Goal: Transaction & Acquisition: Purchase product/service

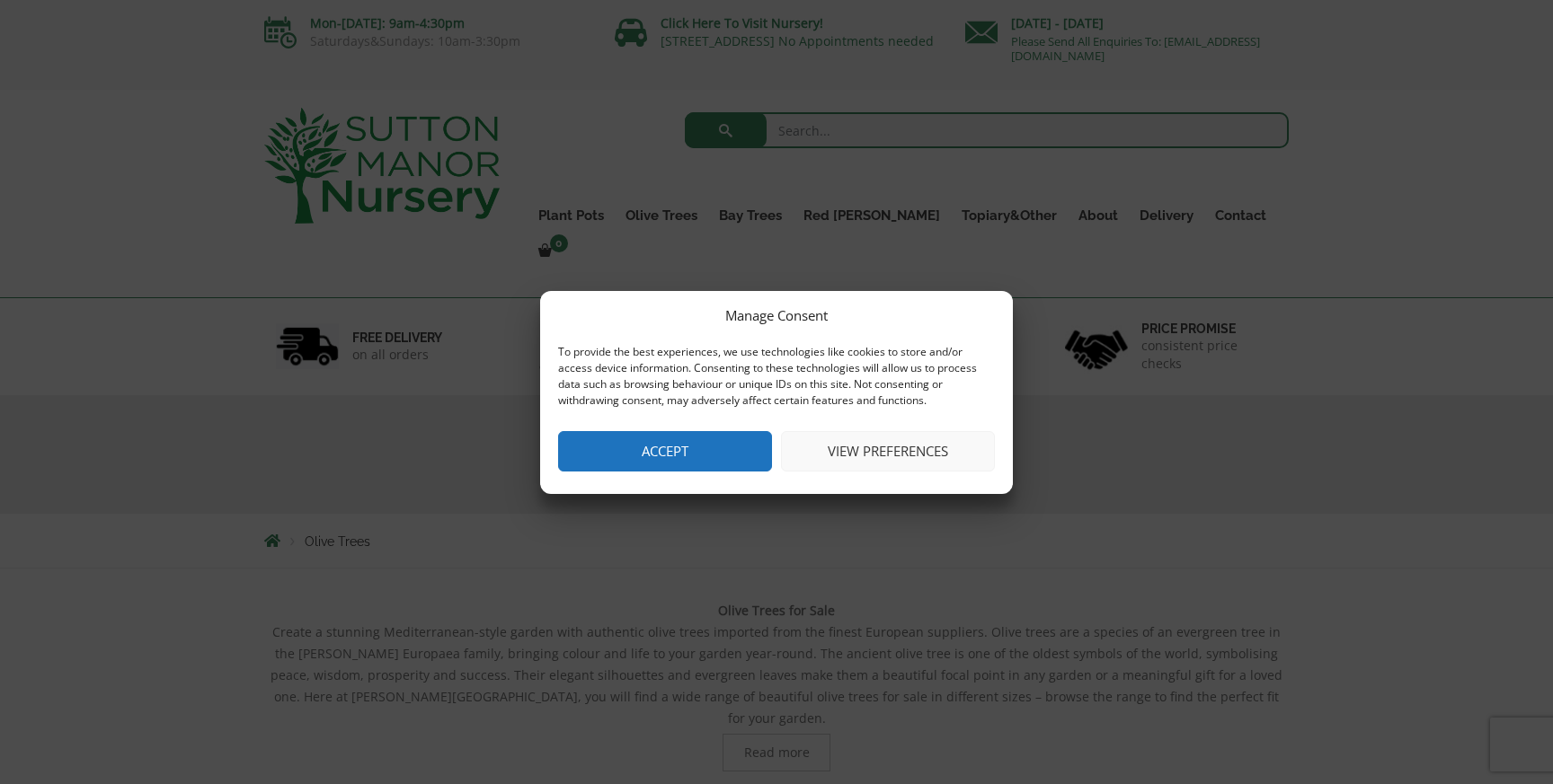
click at [695, 441] on button "Accept" at bounding box center [665, 451] width 214 height 40
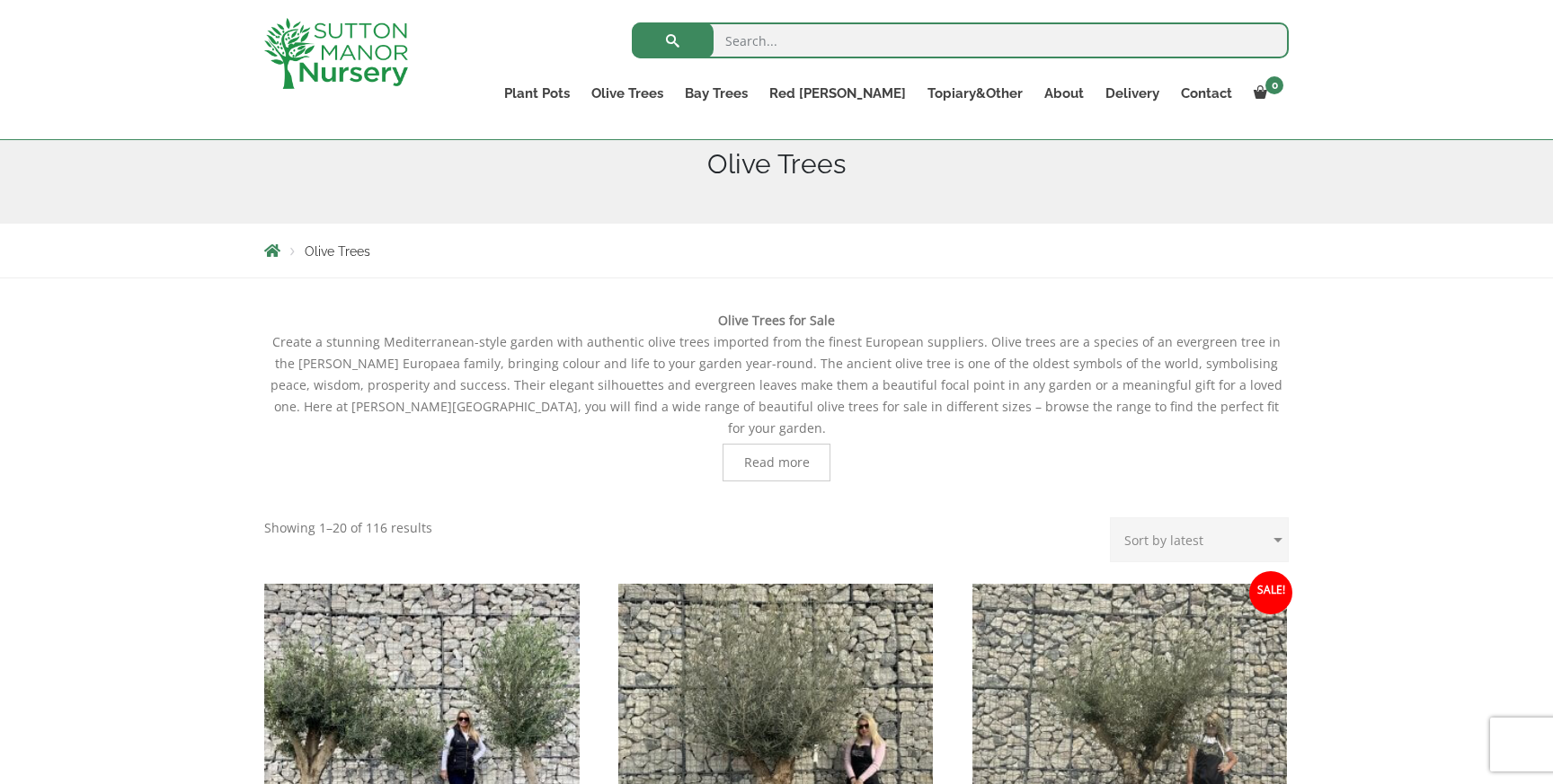
scroll to position [231, 0]
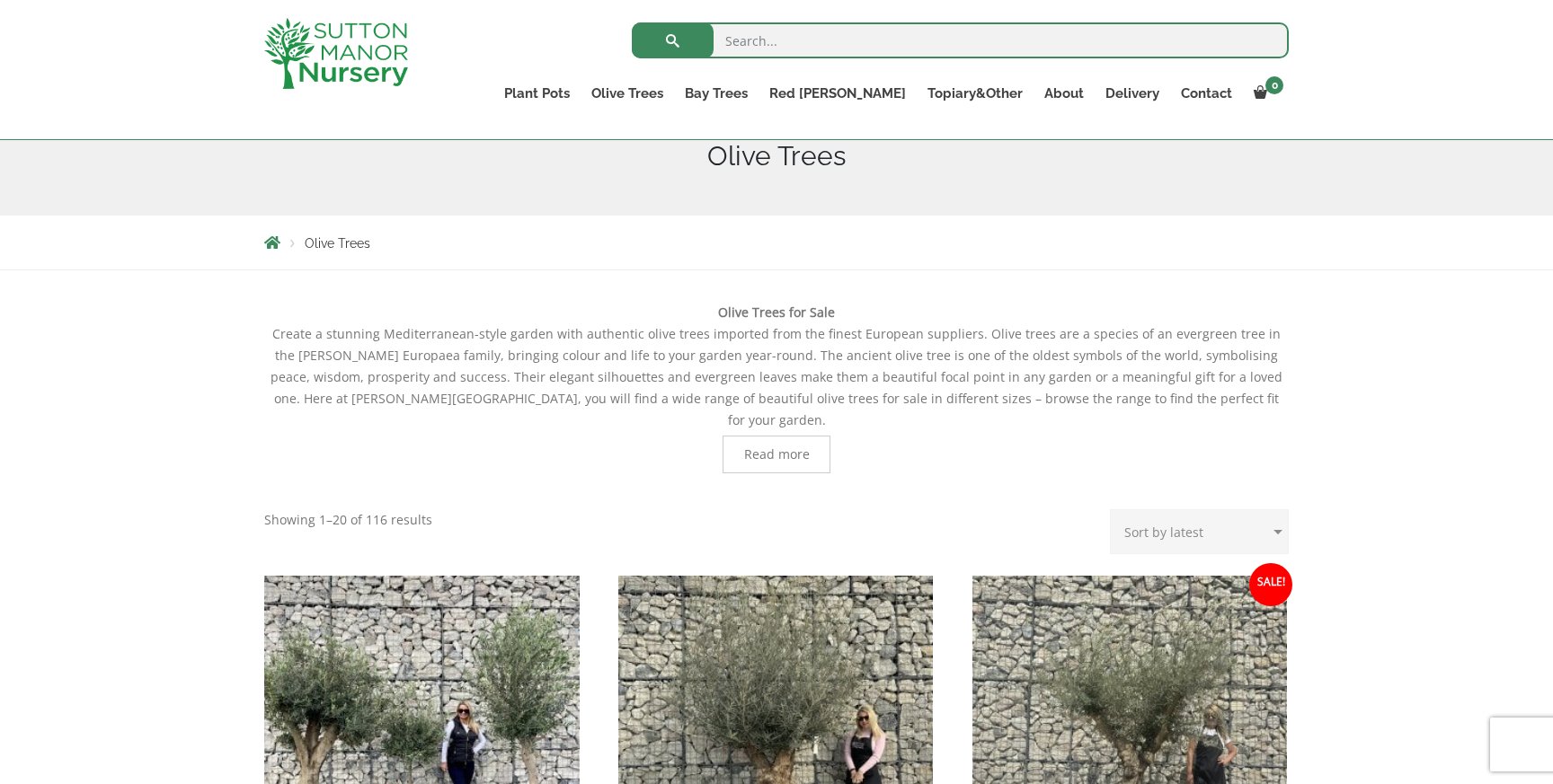
click at [1166, 510] on select "Sort by popularity Sort by latest Sort by price: low to high Sort by price: hig…" at bounding box center [1199, 532] width 178 height 45
select select "price"
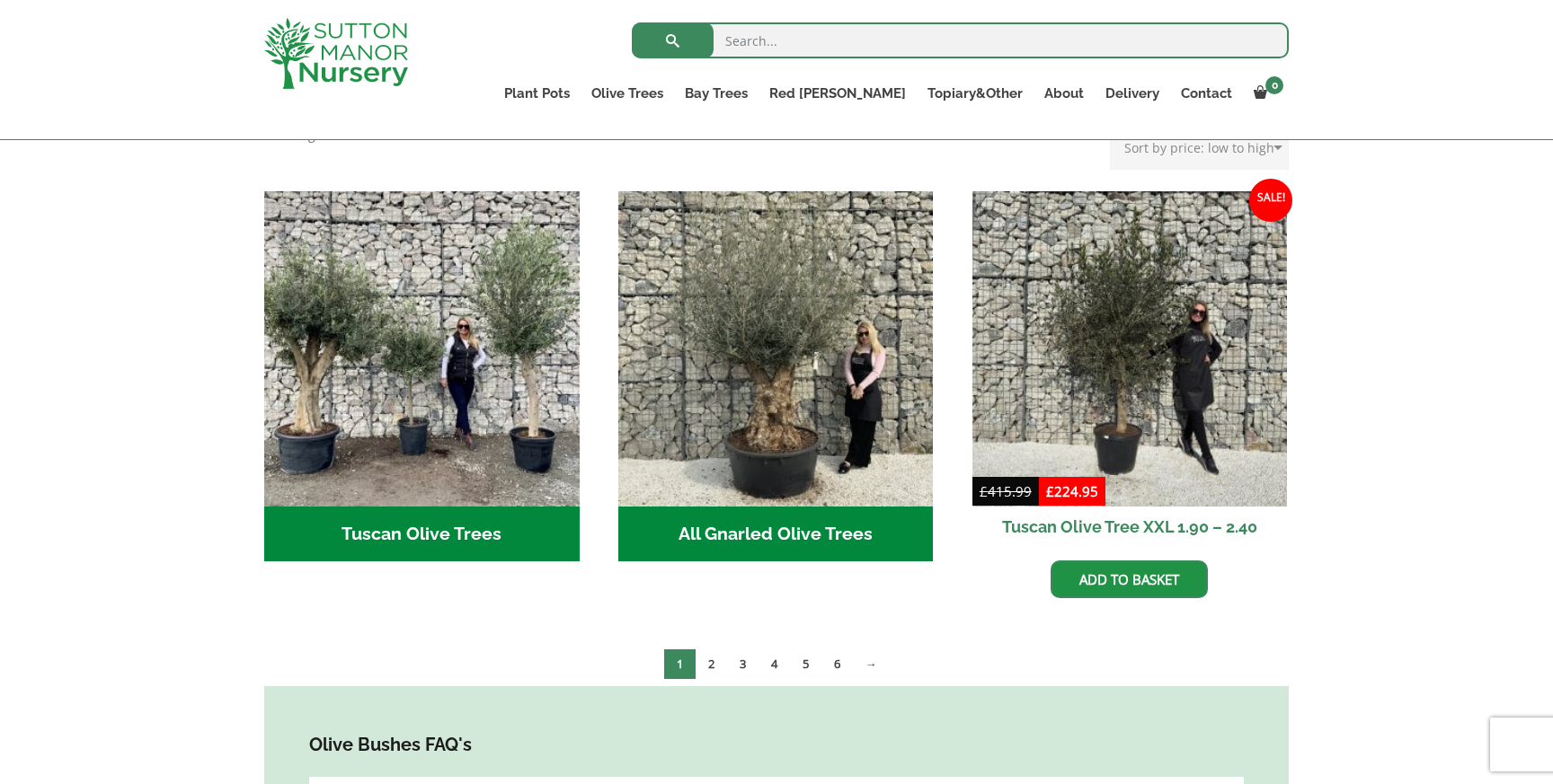
scroll to position [559, 0]
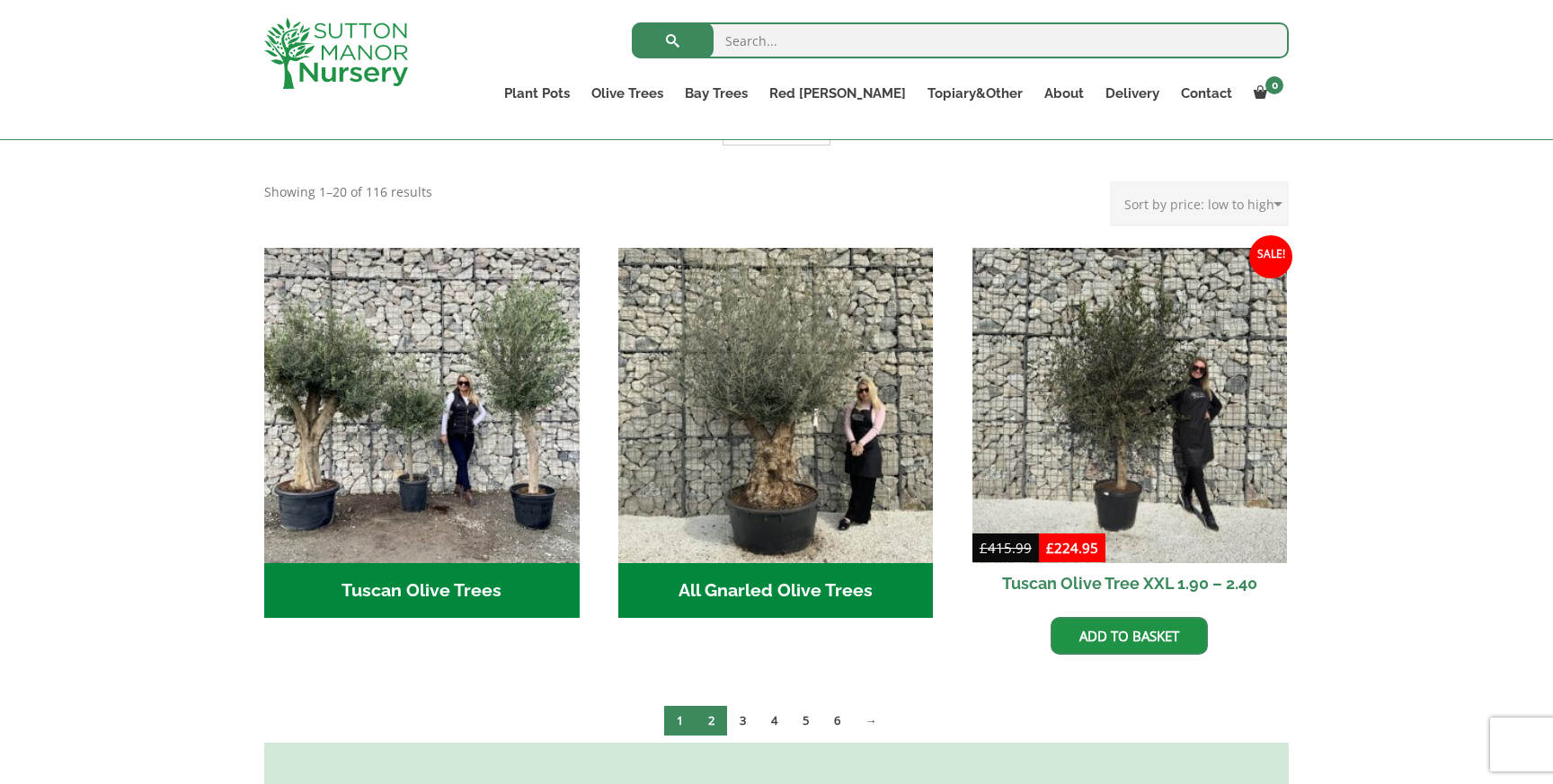
click at [712, 706] on link "2" at bounding box center [711, 721] width 31 height 29
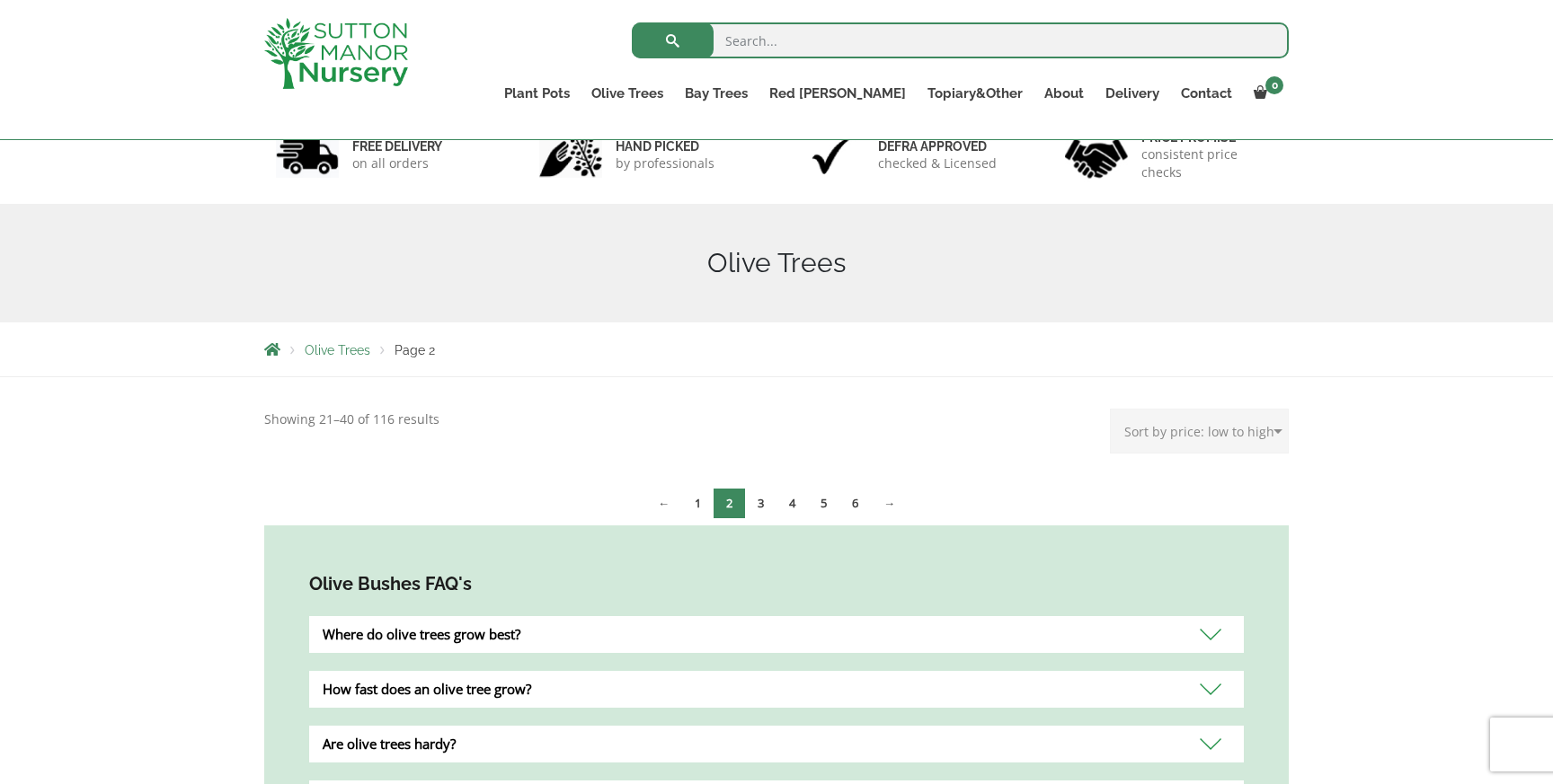
scroll to position [133, 0]
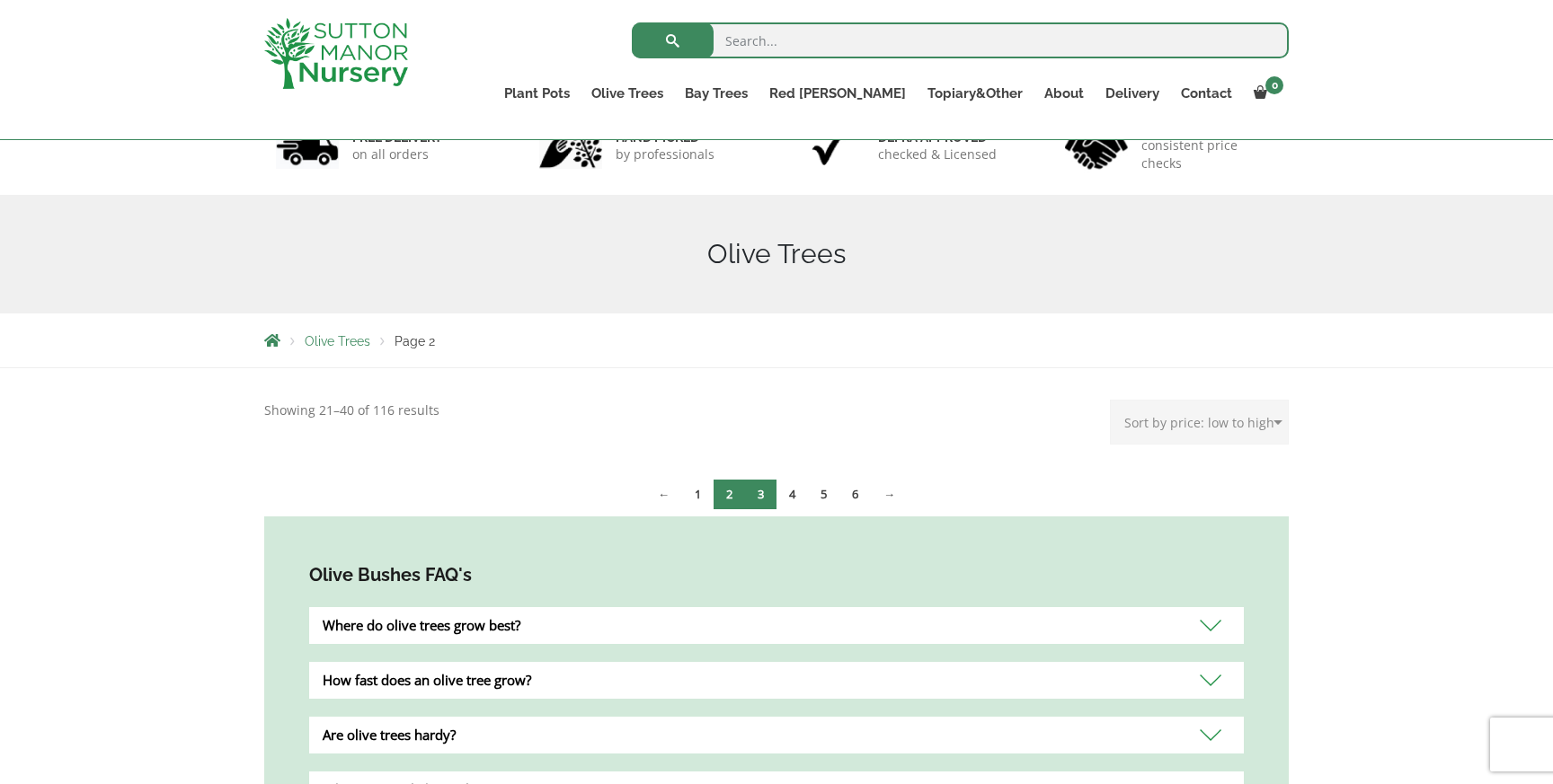
click at [757, 496] on link "3" at bounding box center [760, 494] width 31 height 29
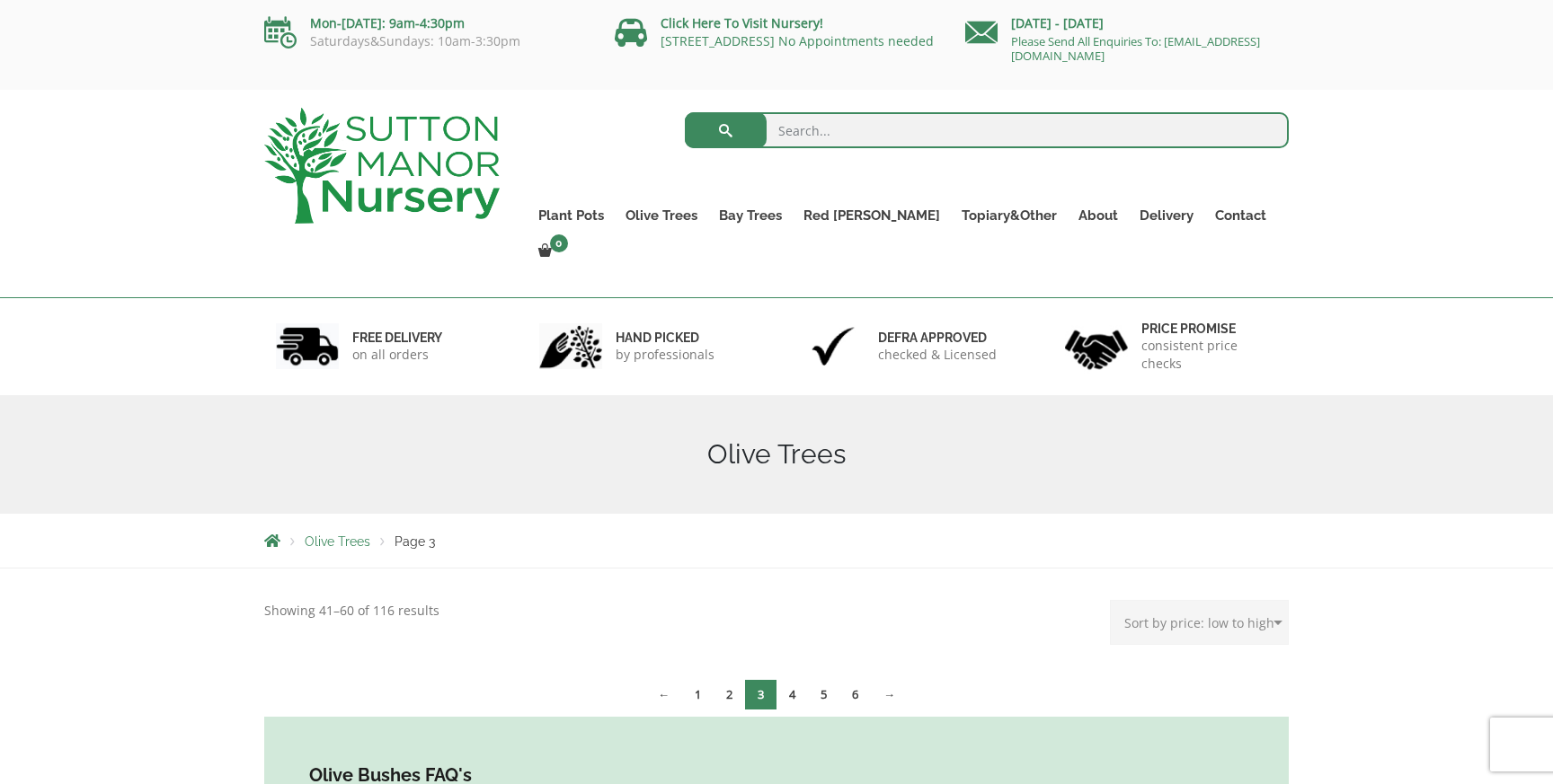
click at [342, 534] on span "Olive Trees" at bounding box center [338, 542] width 66 height 15
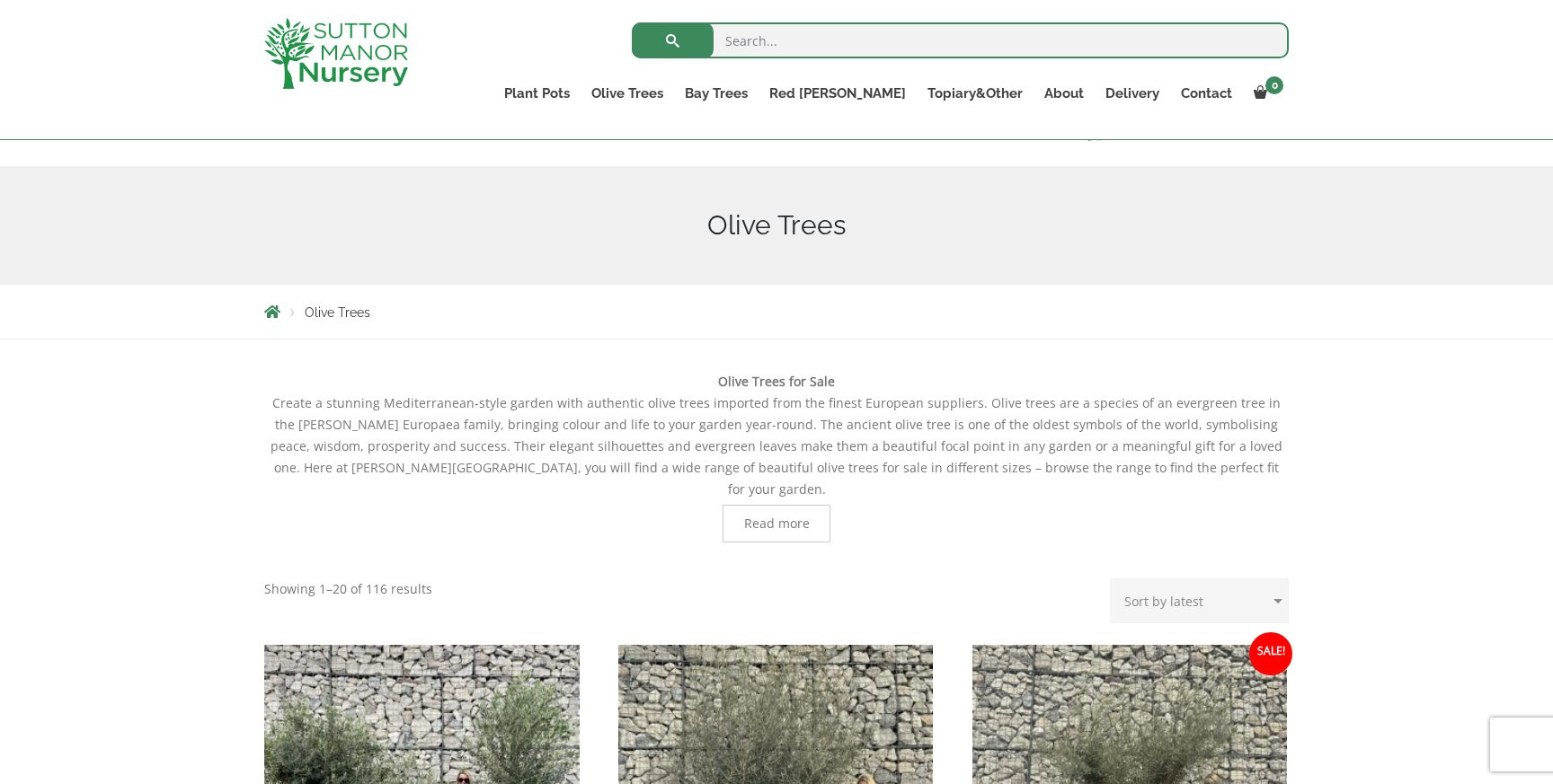
scroll to position [168, 0]
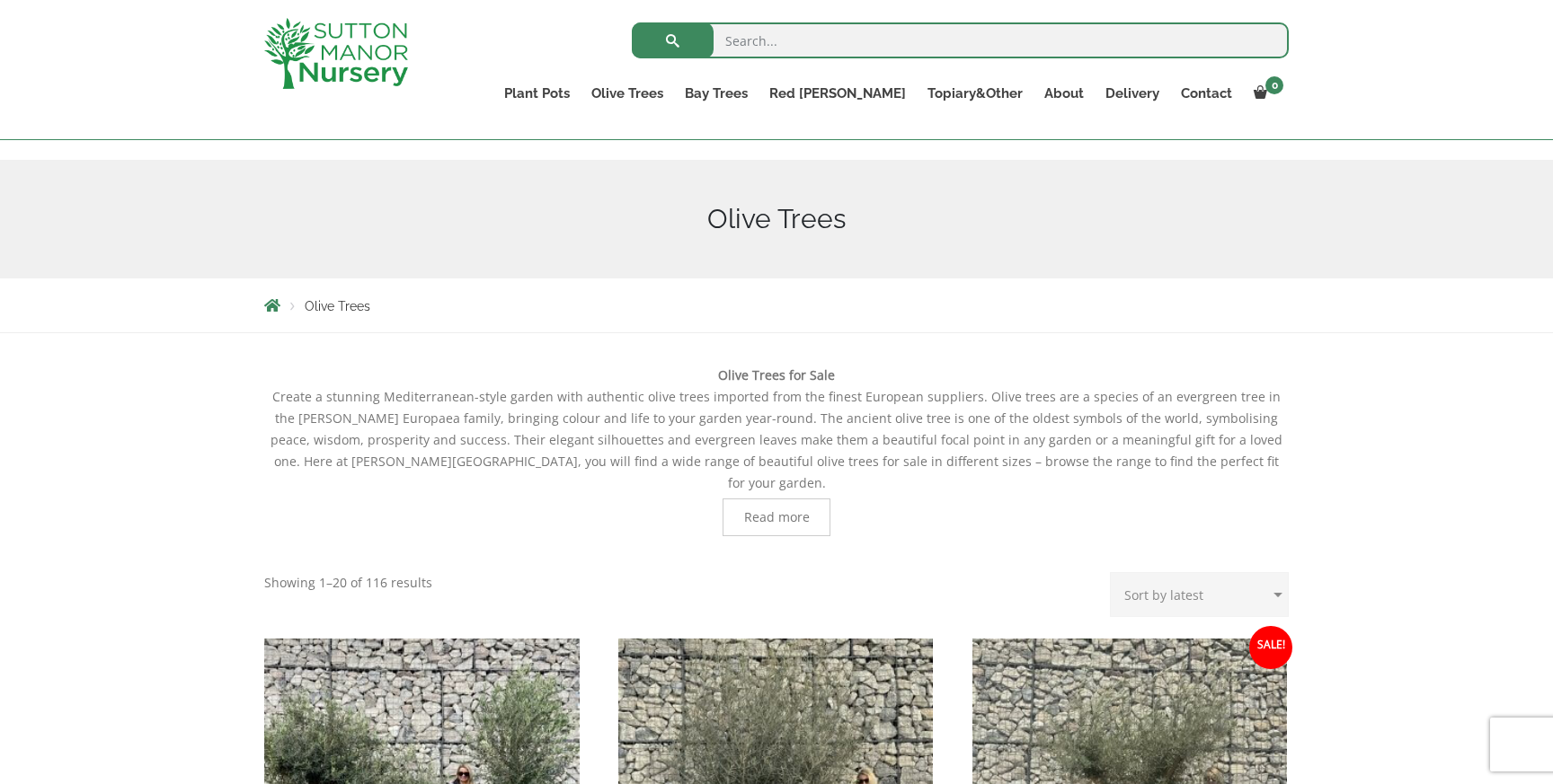
click at [778, 511] on span "Read more" at bounding box center [777, 518] width 66 height 13
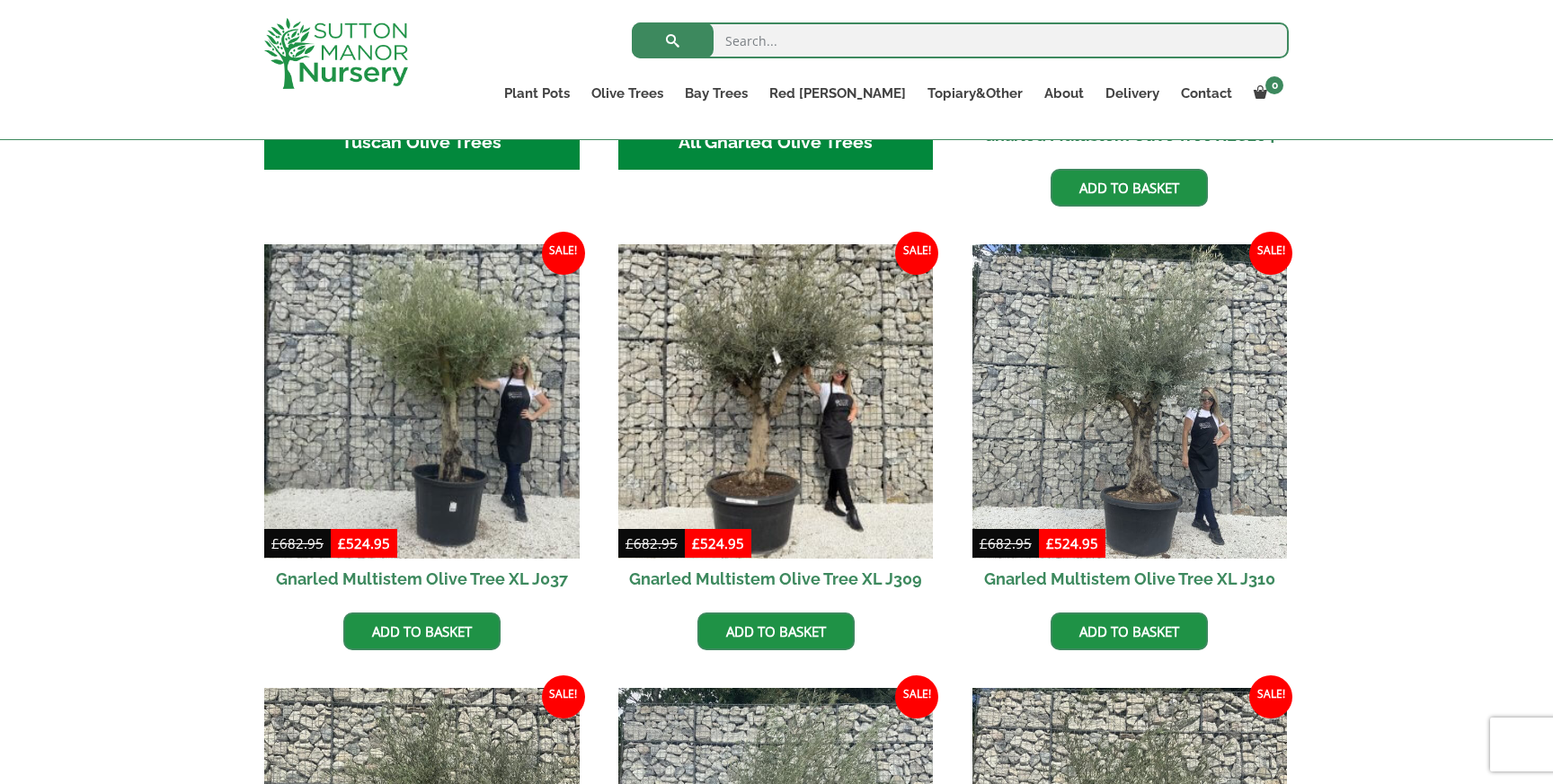
scroll to position [1649, 0]
